Goal: Communication & Community: Connect with others

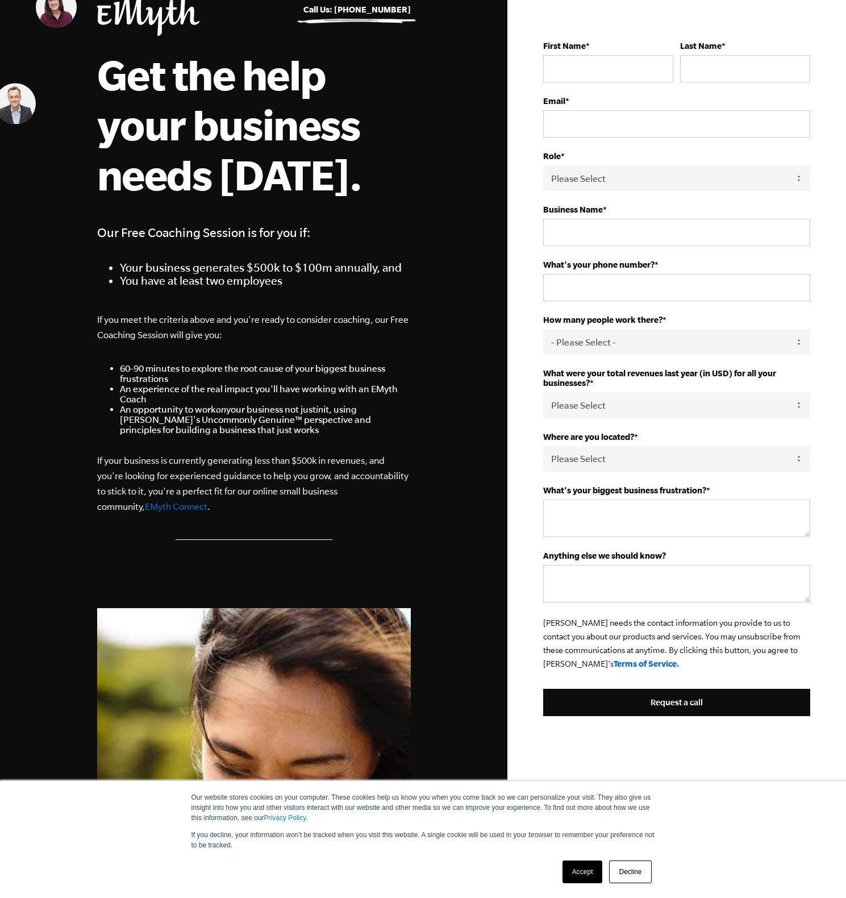
scroll to position [61, 0]
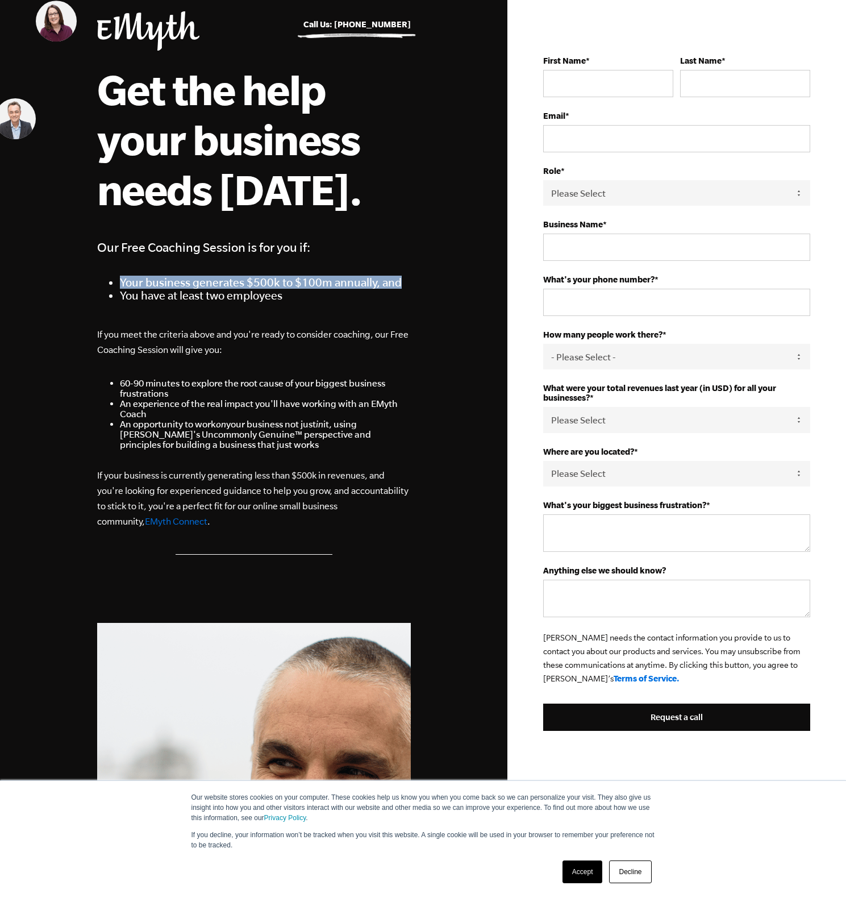
drag, startPoint x: 115, startPoint y: 277, endPoint x: 419, endPoint y: 280, distance: 304.0
click at [419, 280] on div "Call Us: +1 541.552.4600 Get the help your business needs today. Our Free Coach…" at bounding box center [254, 579] width 341 height 1280
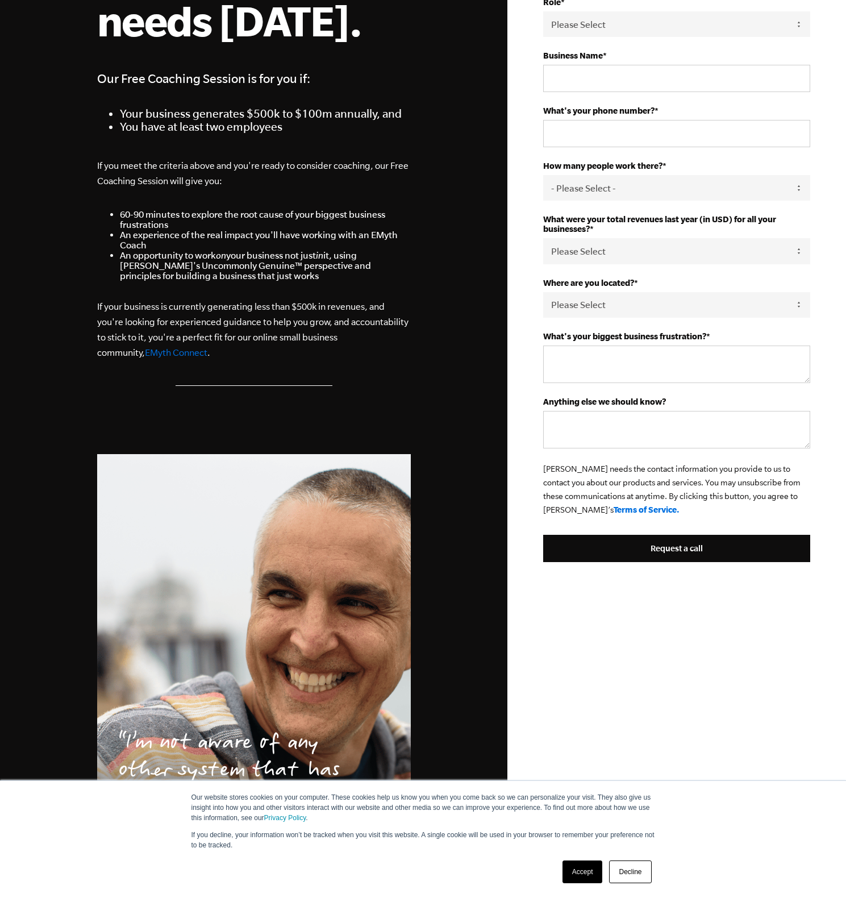
scroll to position [383, 0]
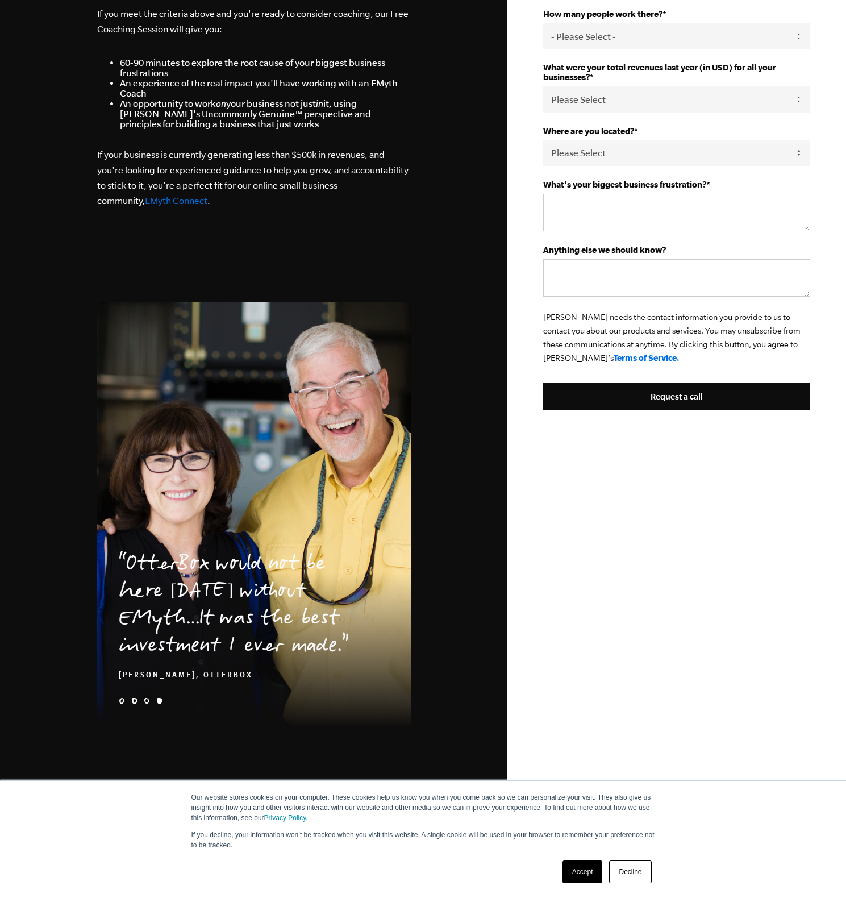
click at [145, 202] on link "EMyth Connect" at bounding box center [176, 200] width 63 height 10
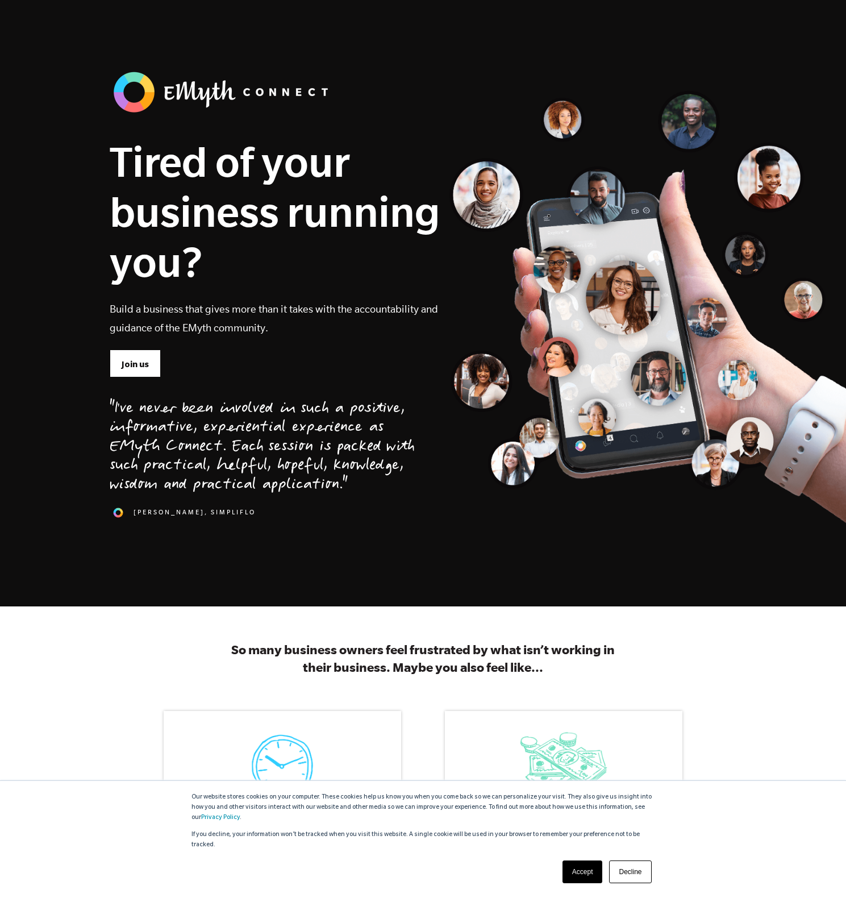
scroll to position [7, 0]
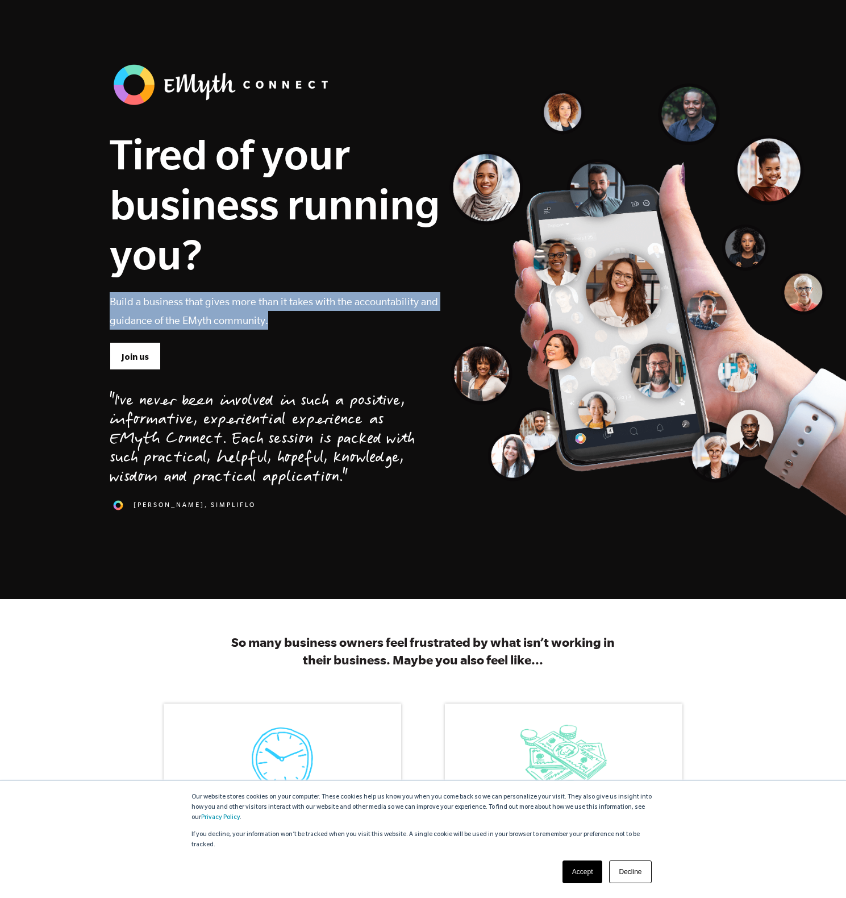
drag, startPoint x: 110, startPoint y: 298, endPoint x: 277, endPoint y: 326, distance: 169.4
click at [277, 326] on p "Build a business that gives more than it takes with the accountability and guid…" at bounding box center [275, 311] width 331 height 38
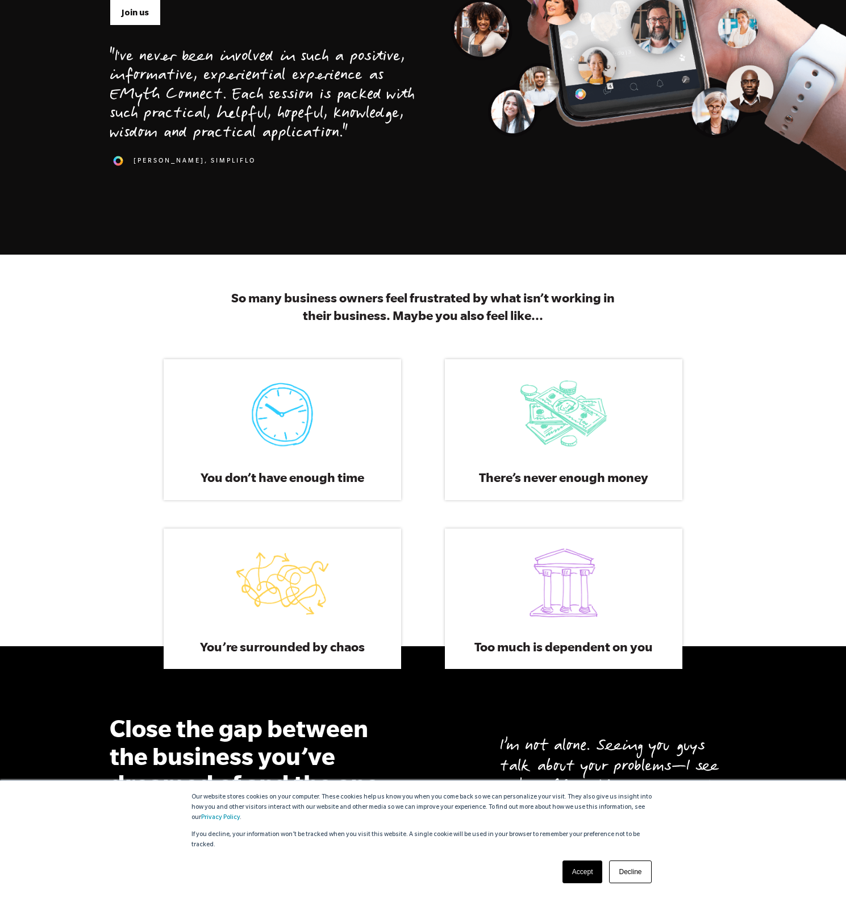
scroll to position [359, 0]
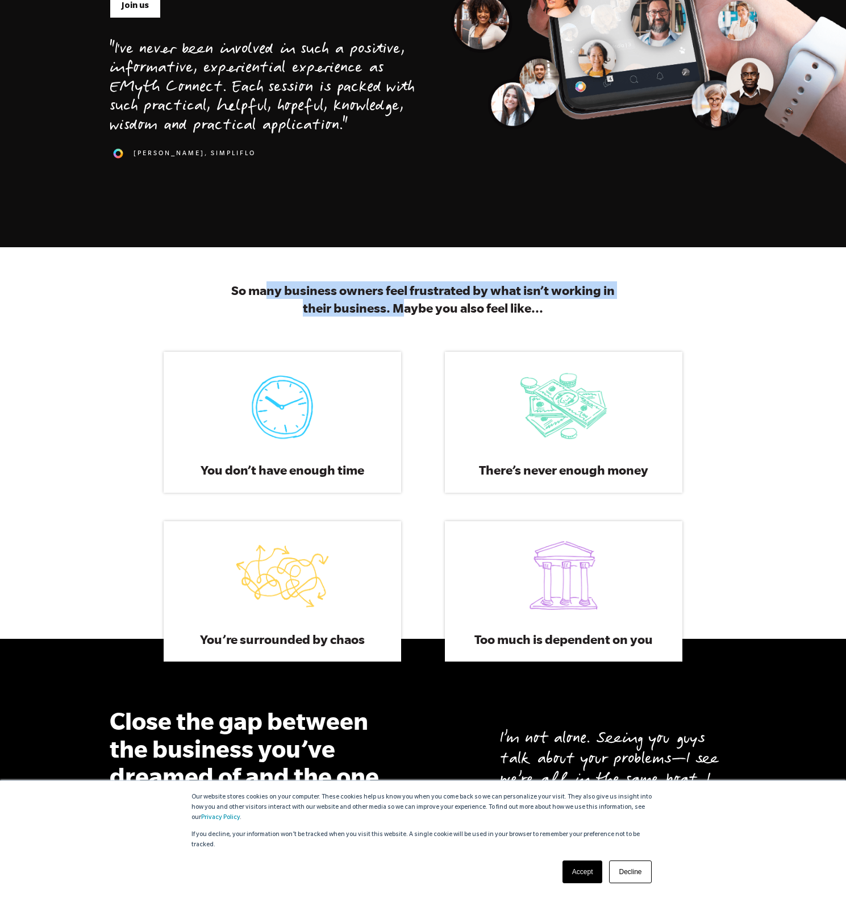
drag, startPoint x: 269, startPoint y: 287, endPoint x: 403, endPoint y: 315, distance: 136.5
click at [403, 315] on h3 "So many business owners feel frustrated by what isn’t working in their business…" at bounding box center [422, 298] width 405 height 35
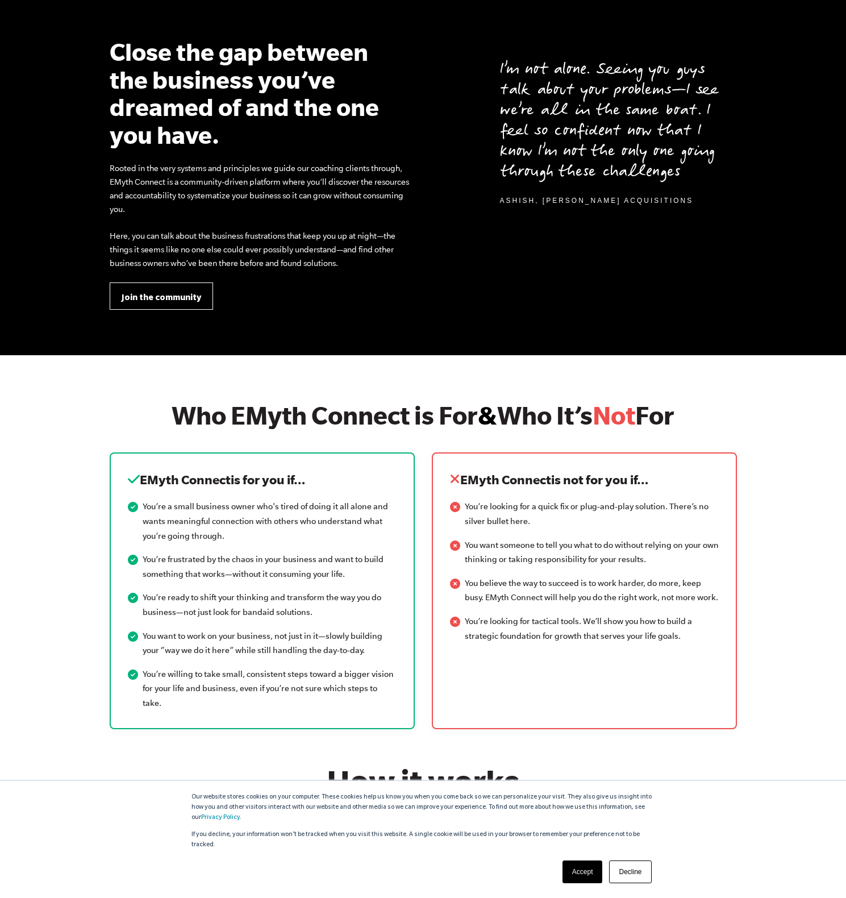
scroll to position [1114, 0]
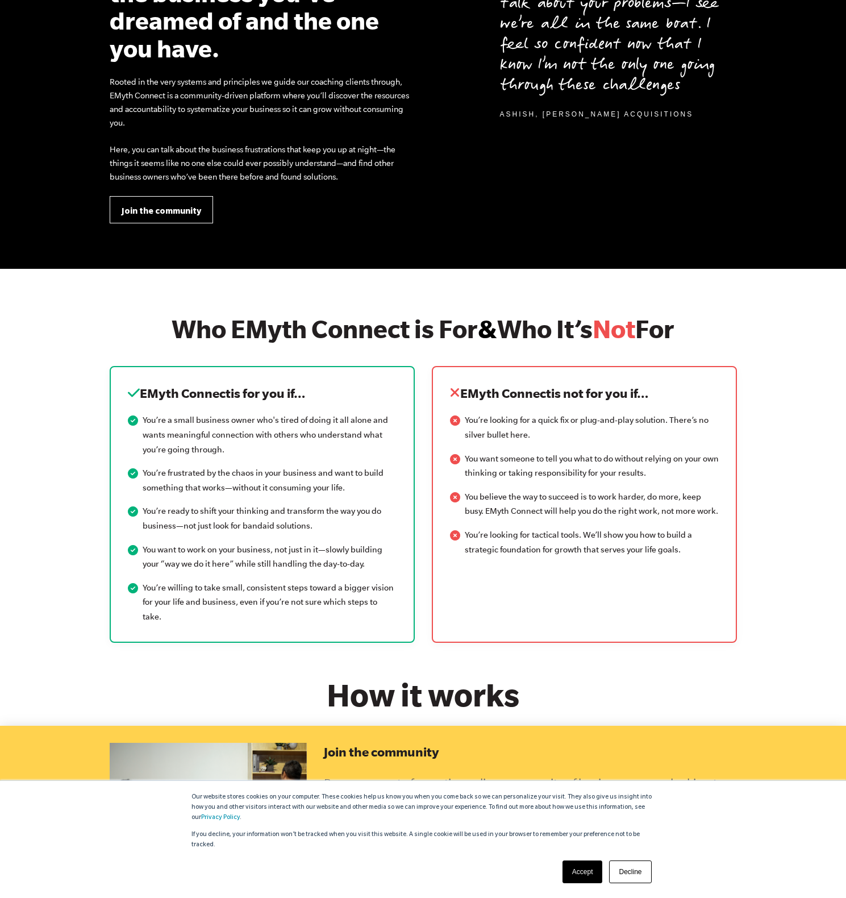
click at [537, 470] on li "You want someone to tell you what to do without relying on your own thinking or…" at bounding box center [584, 466] width 269 height 29
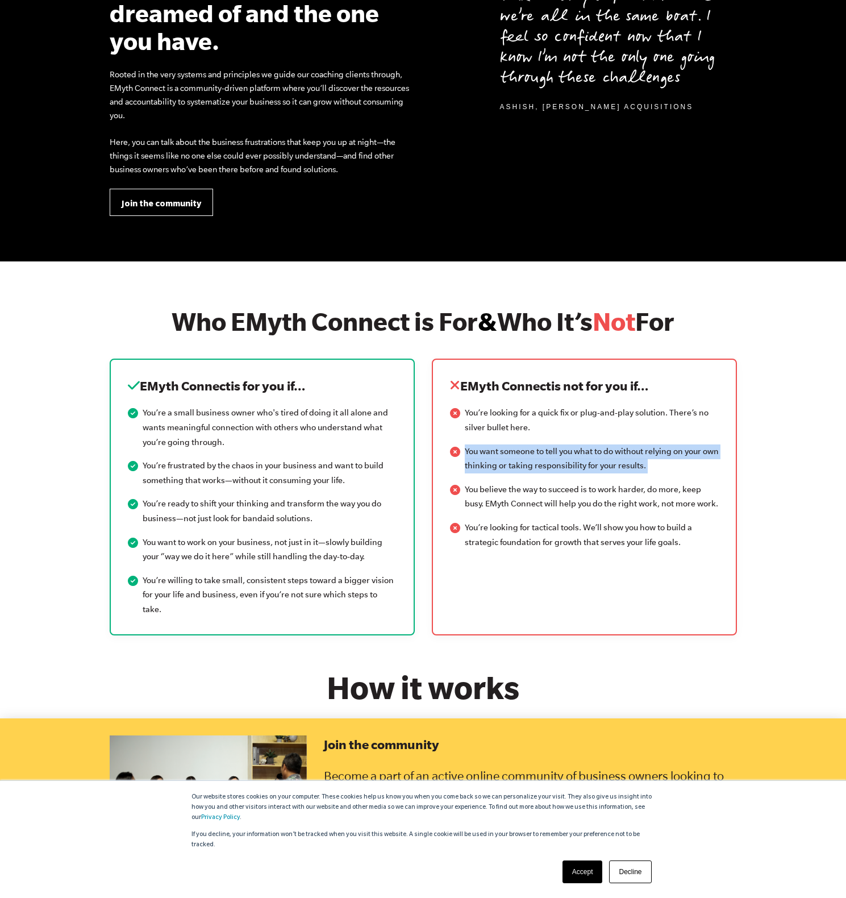
scroll to position [1129, 0]
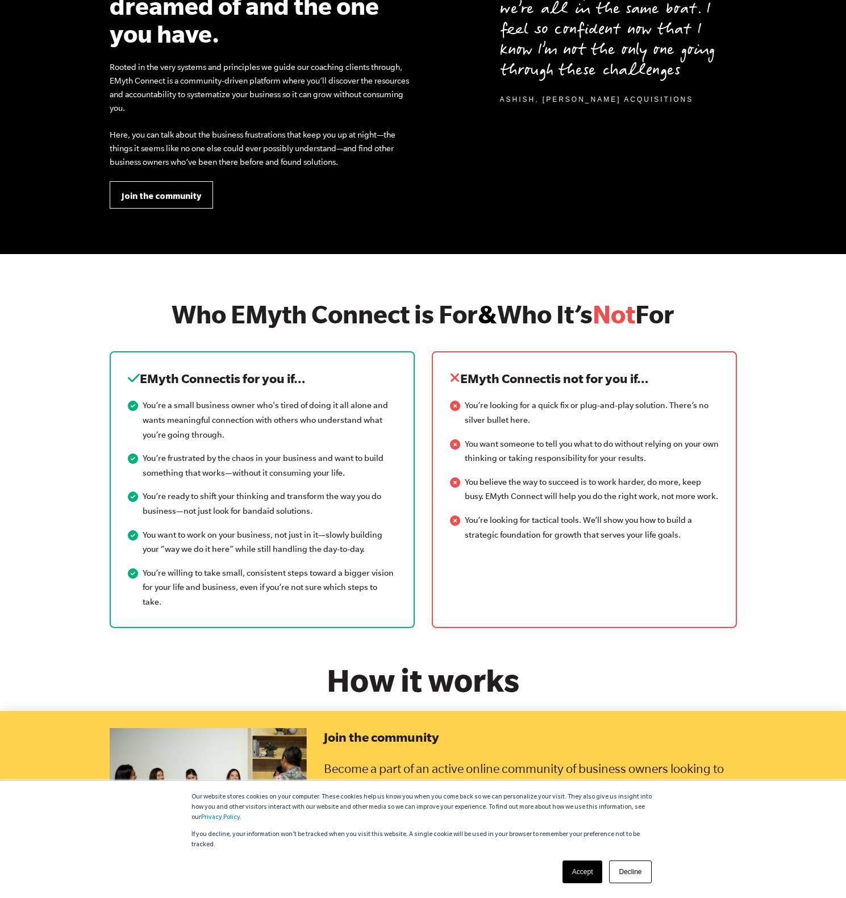
click at [532, 488] on li "You believe the way to succeed is to work harder, do more, keep busy. EMyth Con…" at bounding box center [584, 489] width 269 height 29
click at [535, 513] on ul "You’re looking for a quick fix or plug-and-play solution. There’s no silver bul…" at bounding box center [584, 470] width 269 height 144
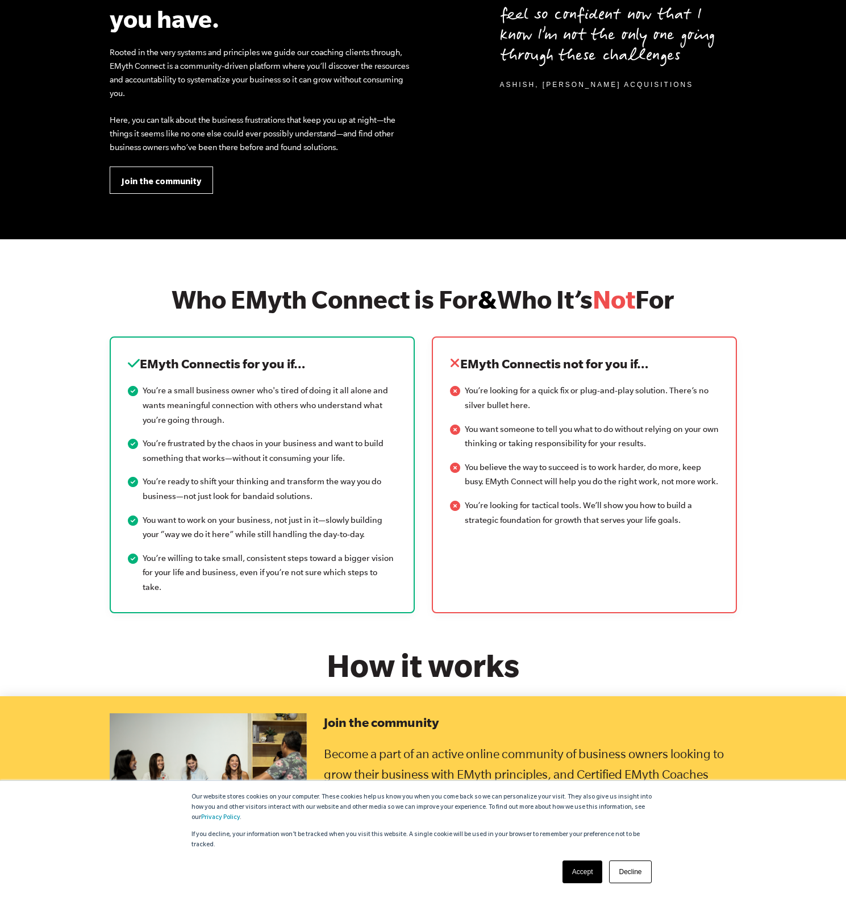
click at [525, 508] on li "You’re looking for tactical tools. We’ll show you how to build a strategic foun…" at bounding box center [584, 512] width 269 height 29
click at [518, 555] on div "EMyth Connect is not for you if… You’re looking for a quick fix or plug-and-pla…" at bounding box center [584, 474] width 305 height 276
drag, startPoint x: 534, startPoint y: 536, endPoint x: 527, endPoint y: 506, distance: 31.4
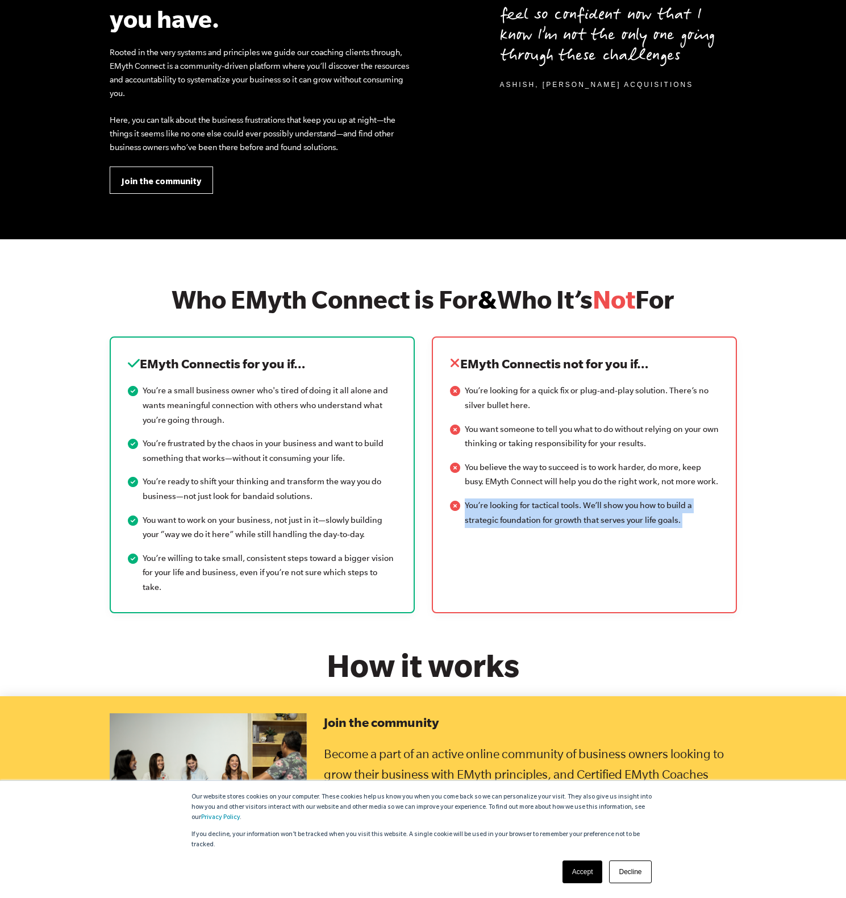
click at [527, 506] on div "EMyth Connect is not for you if… You’re looking for a quick fix or plug-and-pla…" at bounding box center [584, 474] width 305 height 276
click at [527, 506] on li "You’re looking for tactical tools. We’ll show you how to build a strategic foun…" at bounding box center [584, 512] width 269 height 29
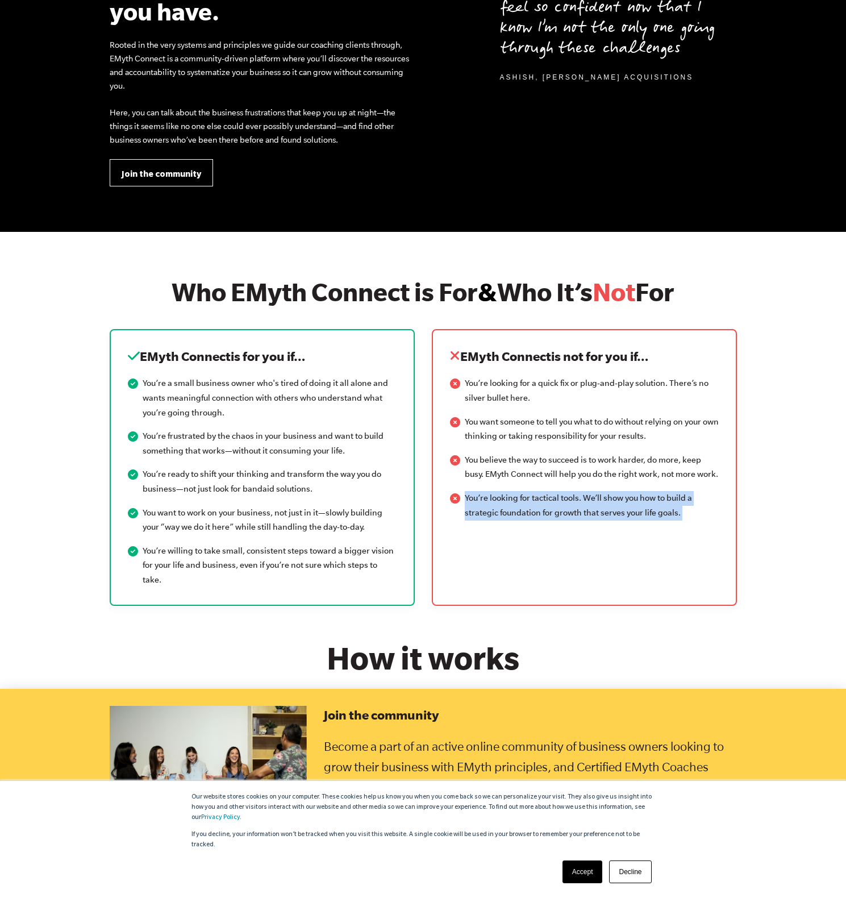
click at [534, 531] on div "EMyth Connect is not for you if… You’re looking for a quick fix or plug-and-pla…" at bounding box center [584, 467] width 305 height 276
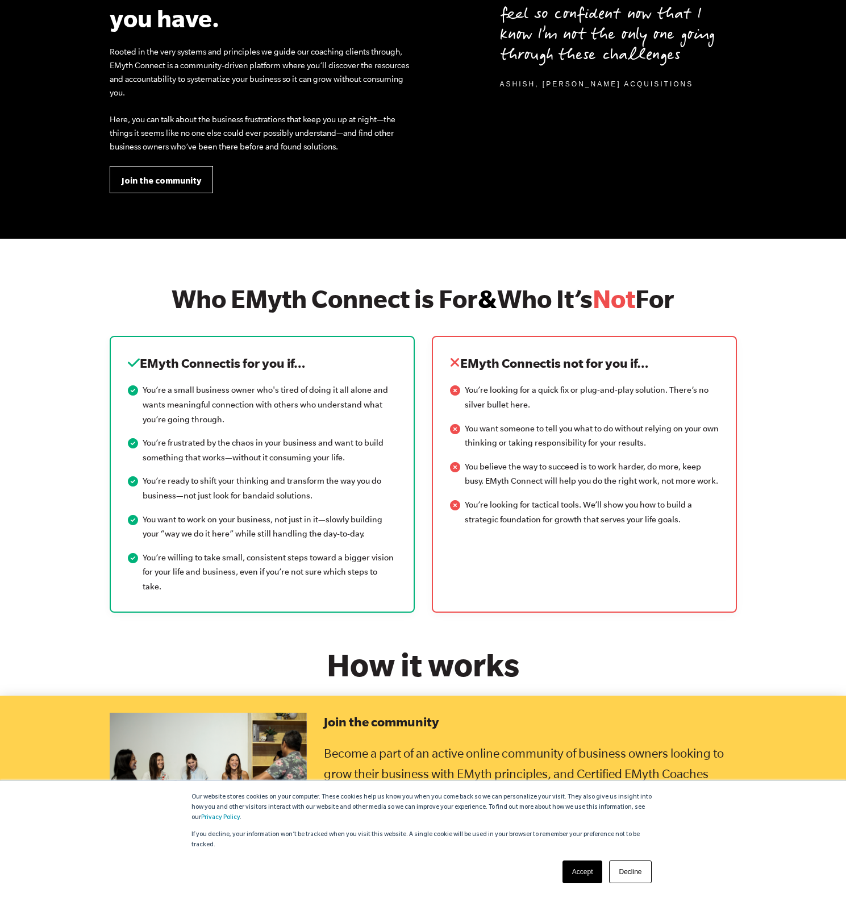
scroll to position [1137, 0]
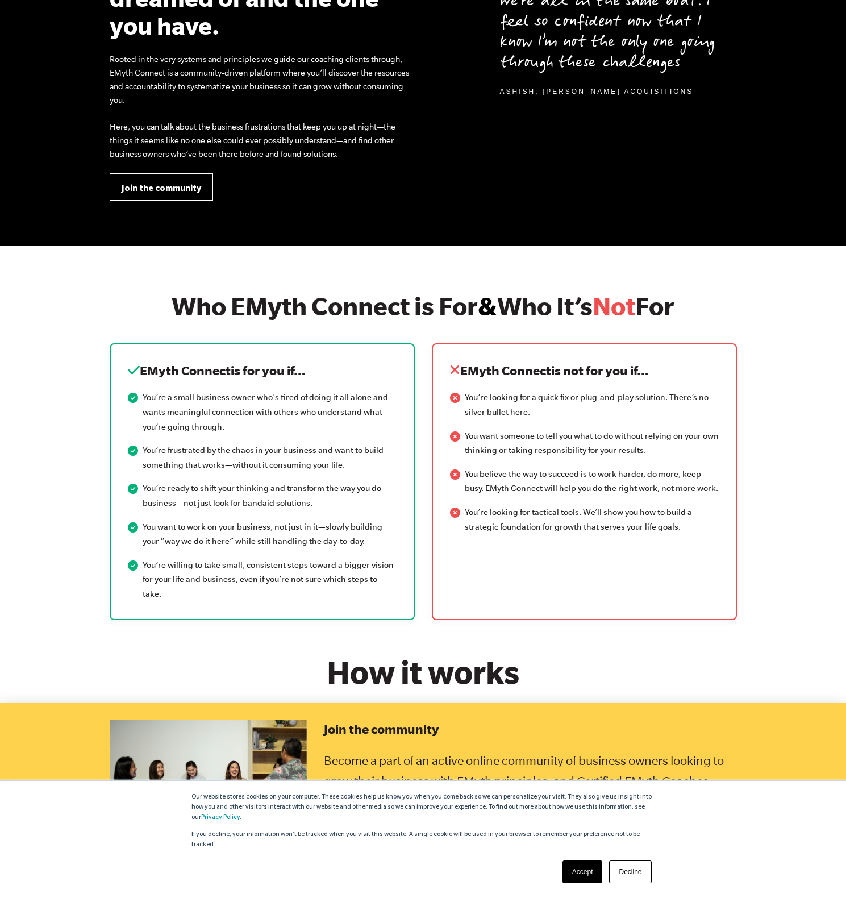
click at [160, 214] on section "Close the gap between the business you’ve dreamed of and the one you have. Root…" at bounding box center [423, 54] width 846 height 386
click at [160, 195] on link "Join the community" at bounding box center [161, 186] width 103 height 27
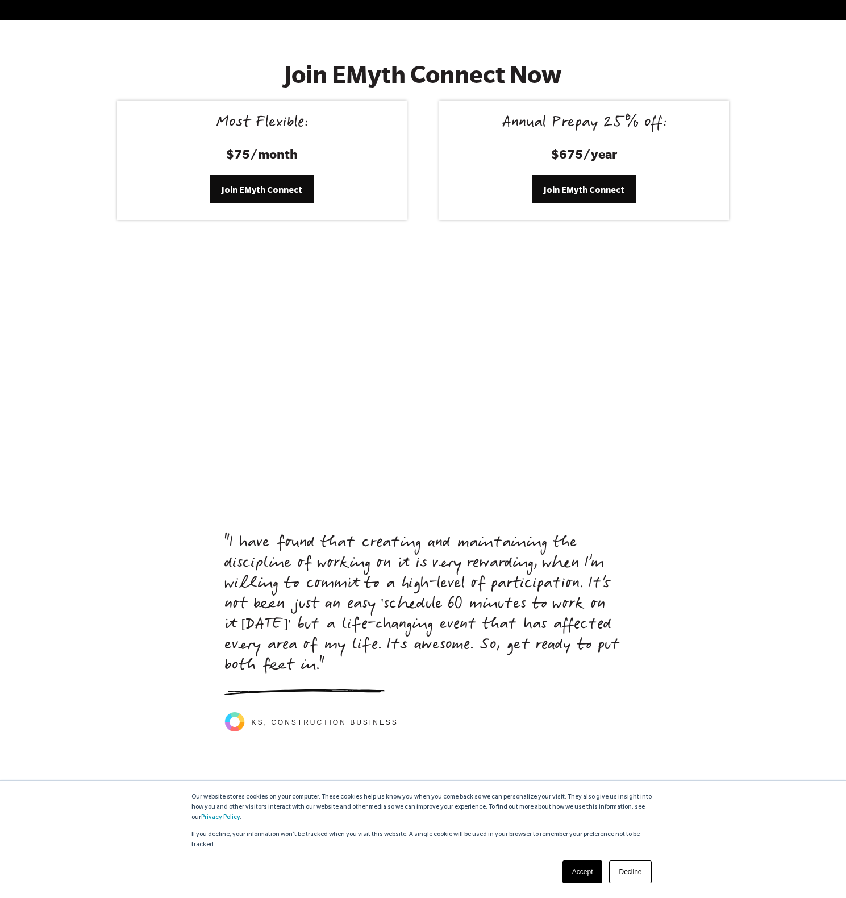
scroll to position [4675, 0]
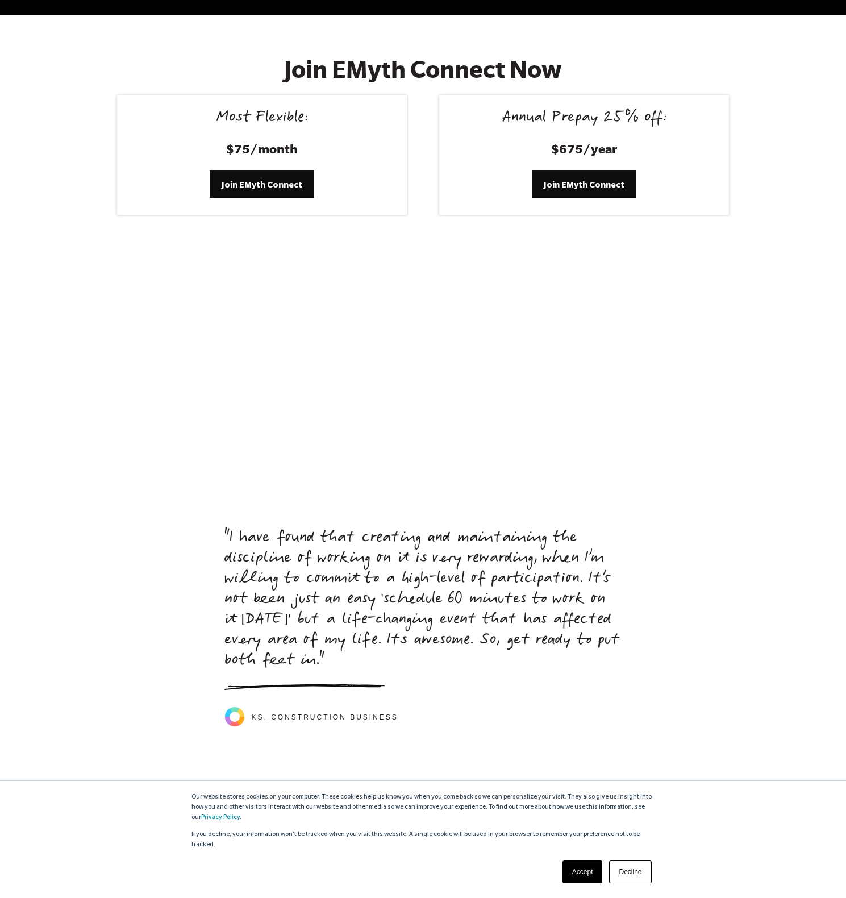
click at [102, 348] on div at bounding box center [423, 392] width 846 height 274
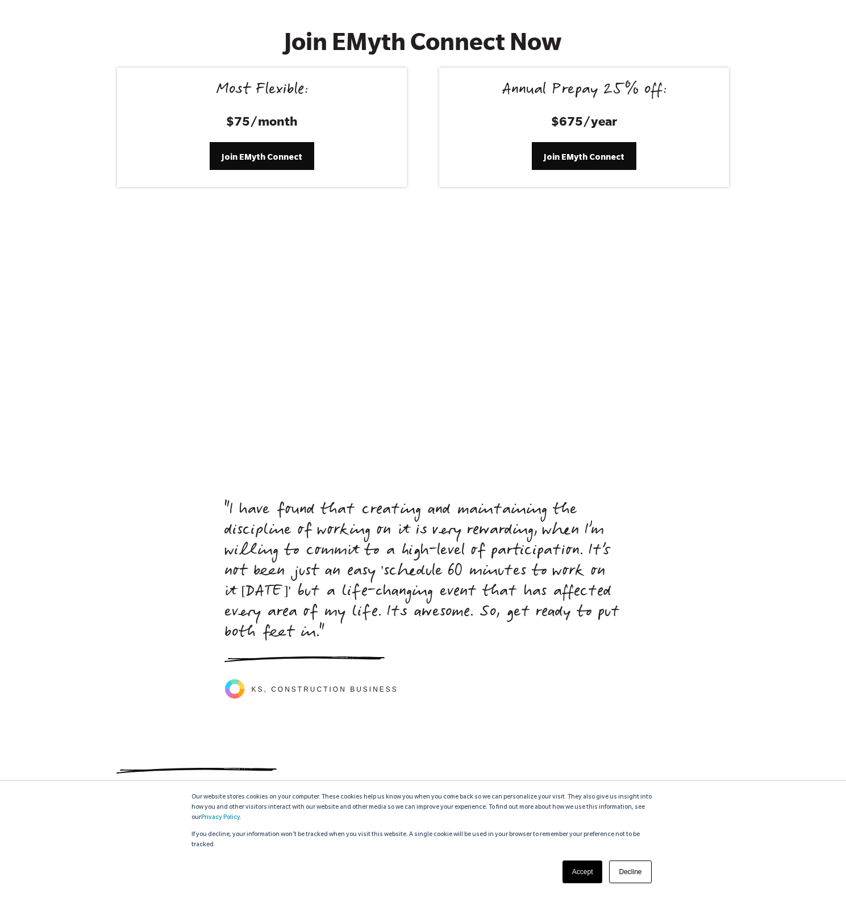
scroll to position [4696, 0]
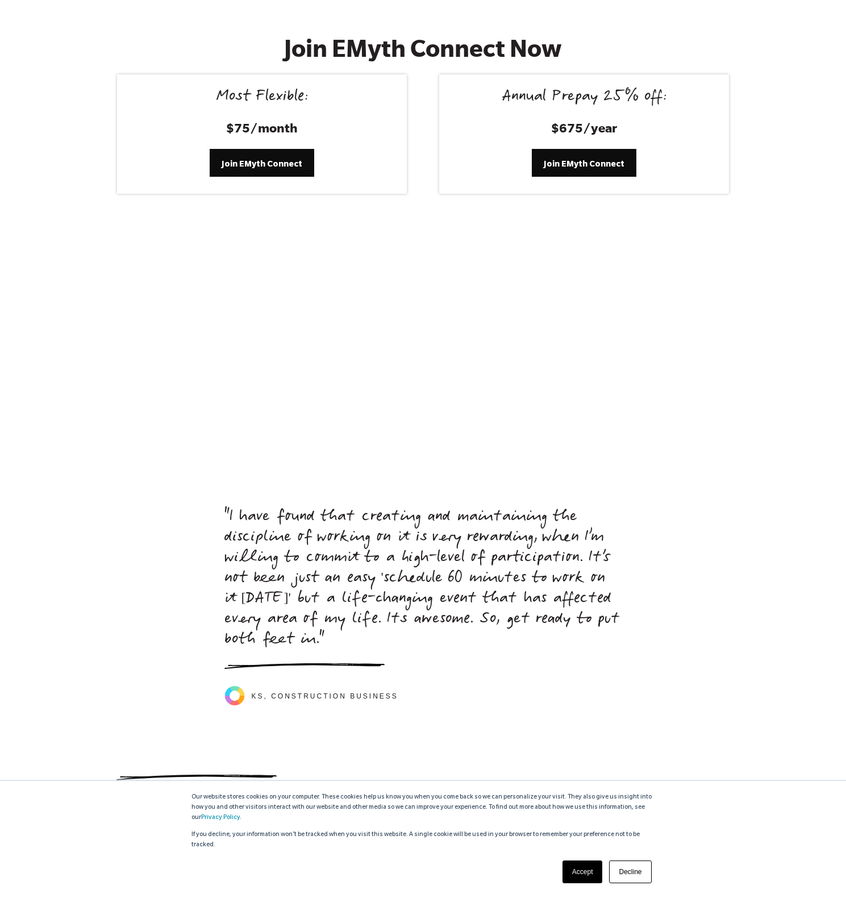
click at [102, 357] on div at bounding box center [423, 371] width 846 height 274
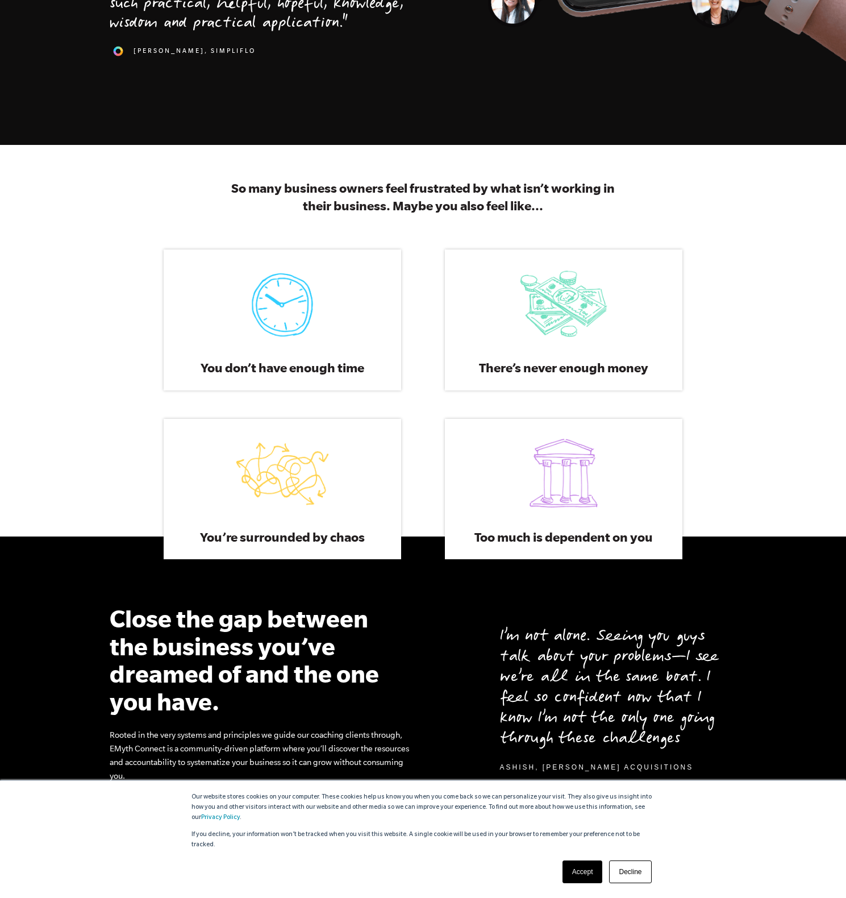
scroll to position [0, 0]
